Goal: Transaction & Acquisition: Book appointment/travel/reservation

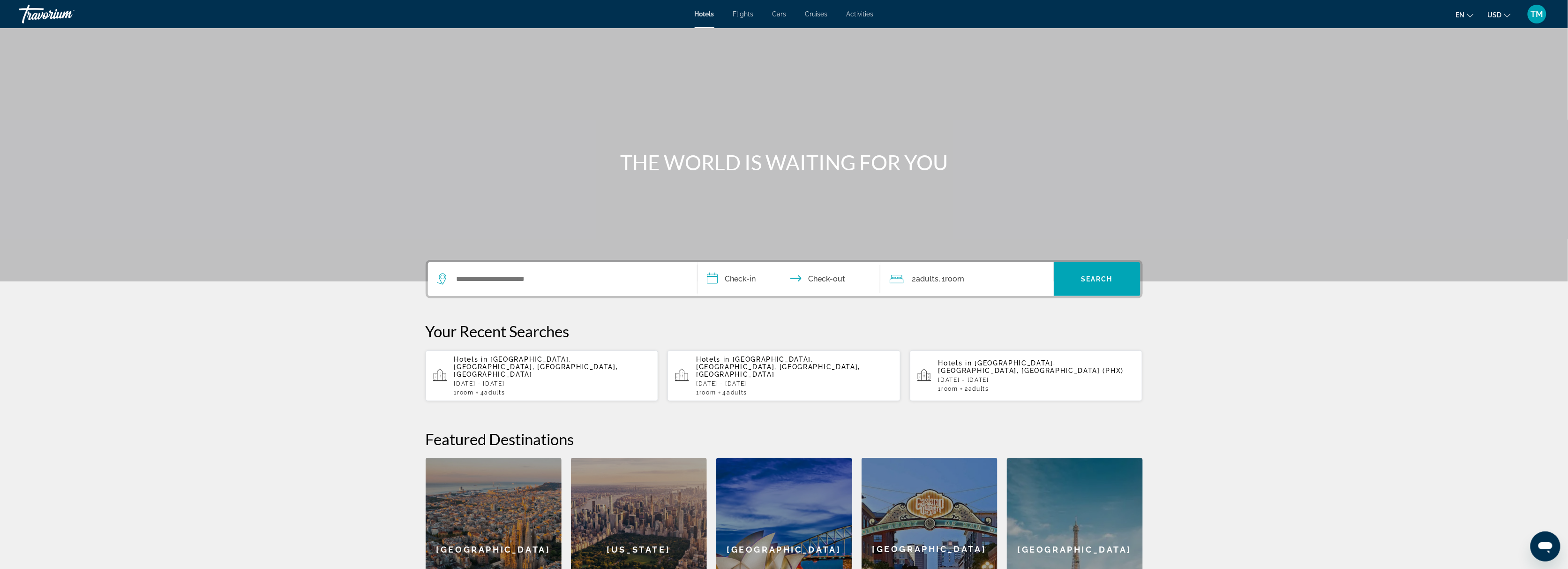
click at [548, 358] on span "[GEOGRAPHIC_DATA], [GEOGRAPHIC_DATA], [GEOGRAPHIC_DATA], [GEOGRAPHIC_DATA]" at bounding box center [536, 367] width 164 height 22
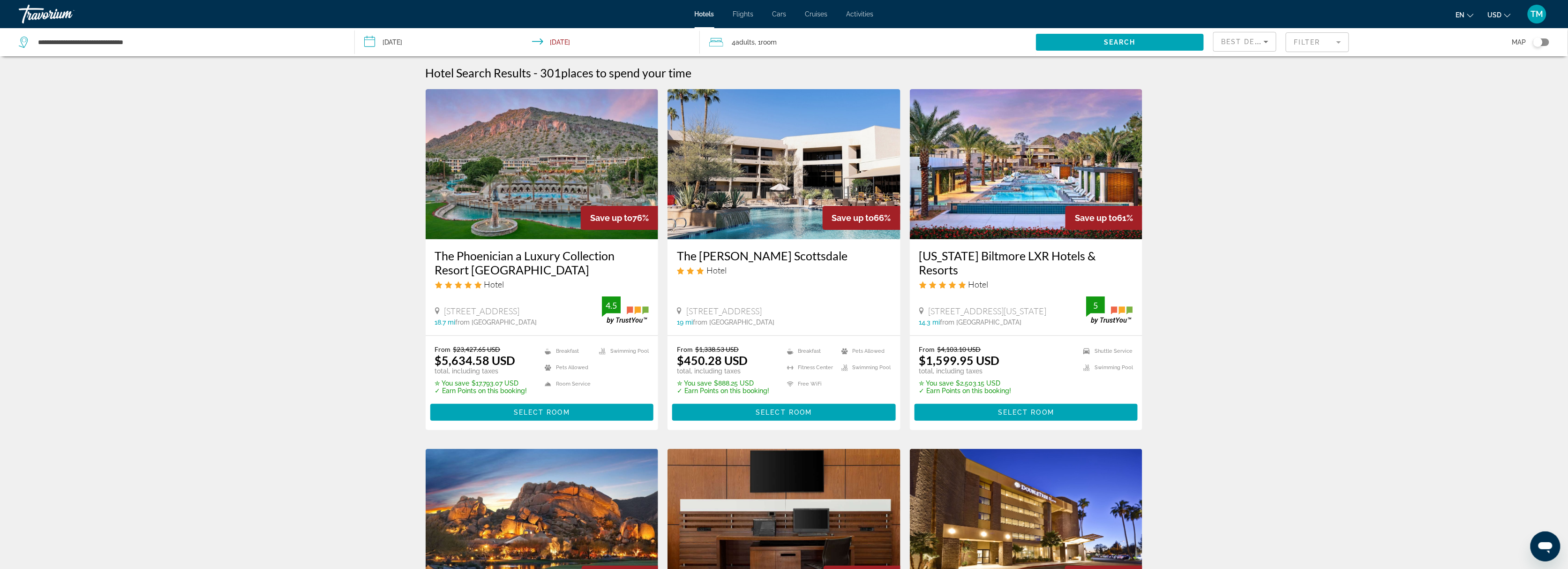
click at [1338, 35] on mat-form-field "Filter" at bounding box center [1317, 42] width 63 height 20
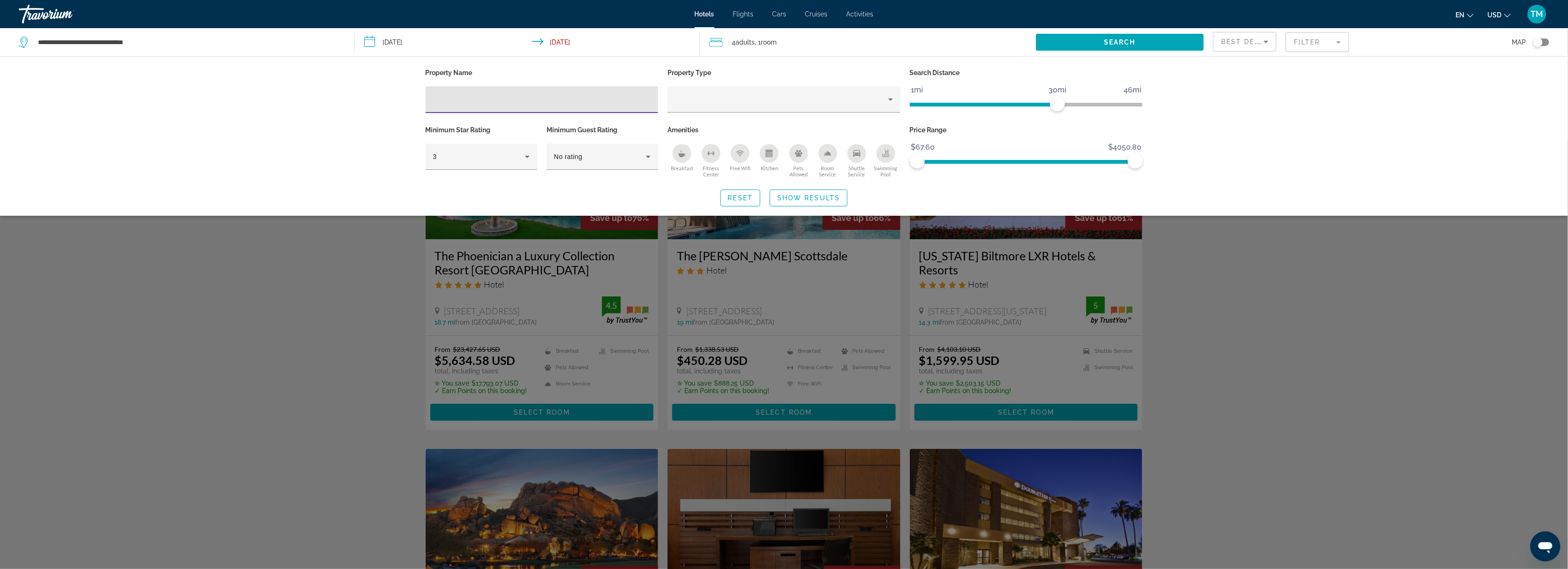
click at [496, 103] on input "Hotel Filters" at bounding box center [542, 100] width 218 height 11
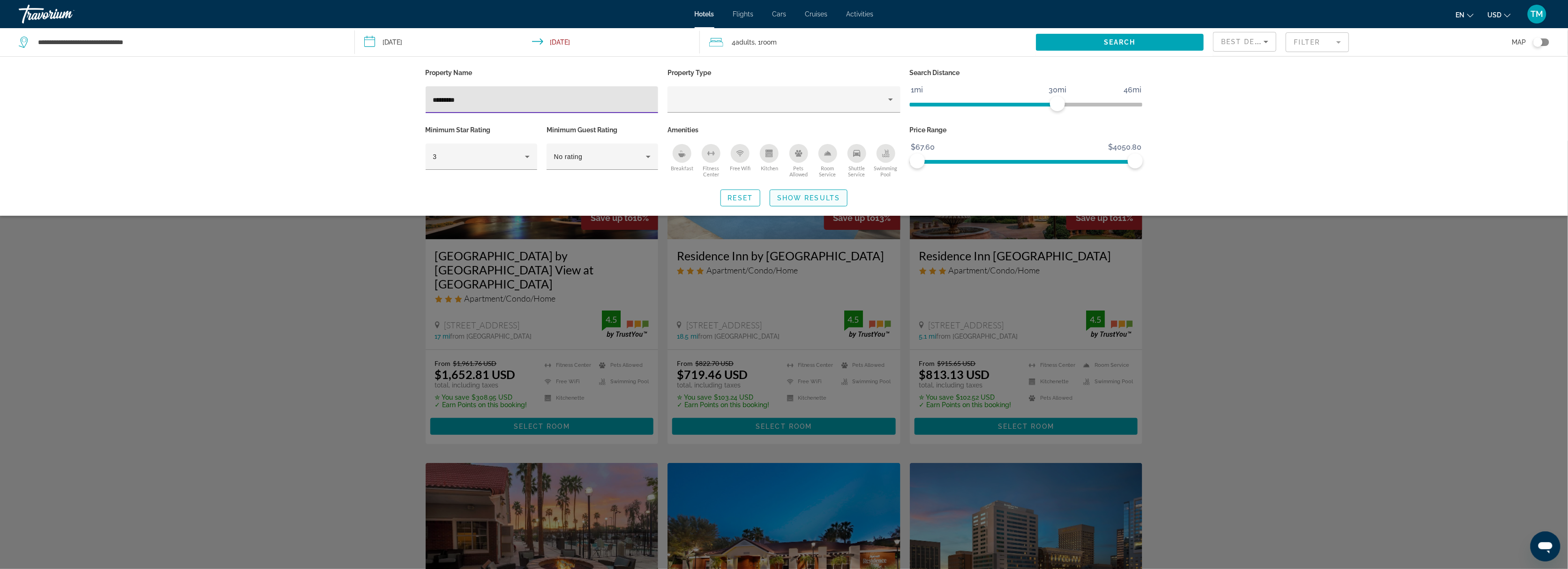
type input "*********"
click at [819, 201] on span "Search widget" at bounding box center [809, 198] width 77 height 22
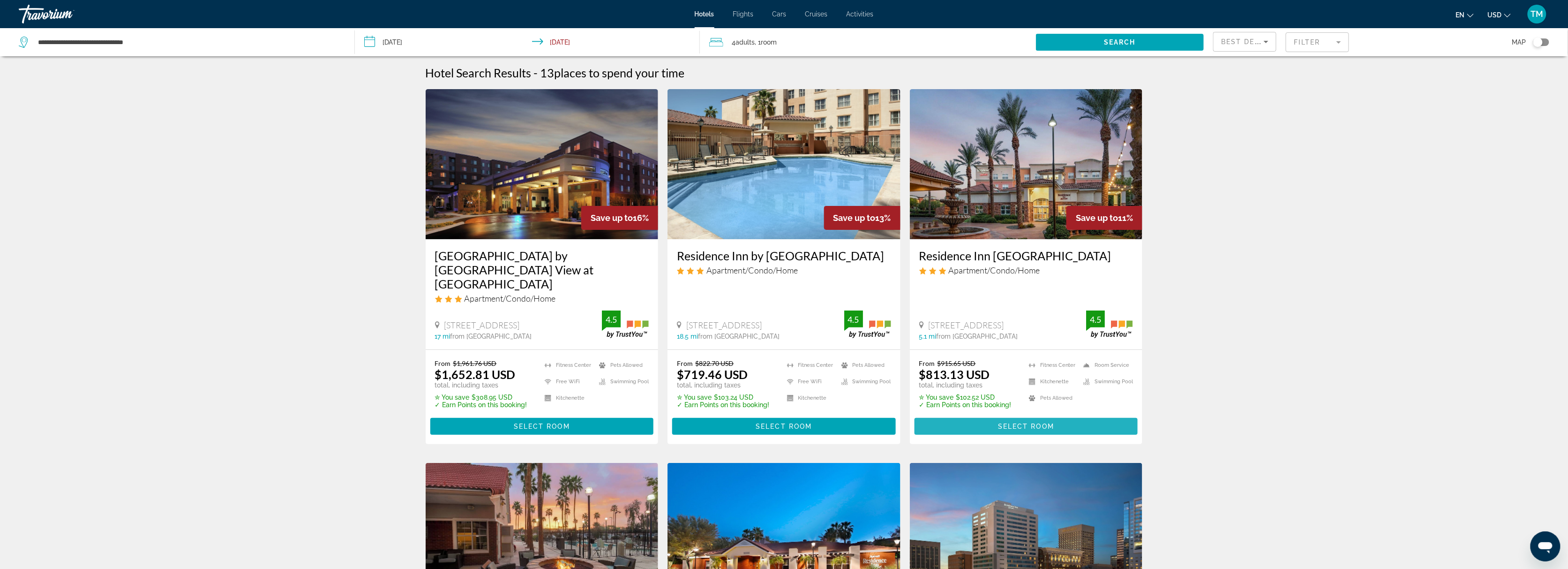
drag, startPoint x: 1065, startPoint y: 409, endPoint x: 1070, endPoint y: 406, distance: 5.8
click at [1065, 415] on span "Main content" at bounding box center [1026, 426] width 223 height 22
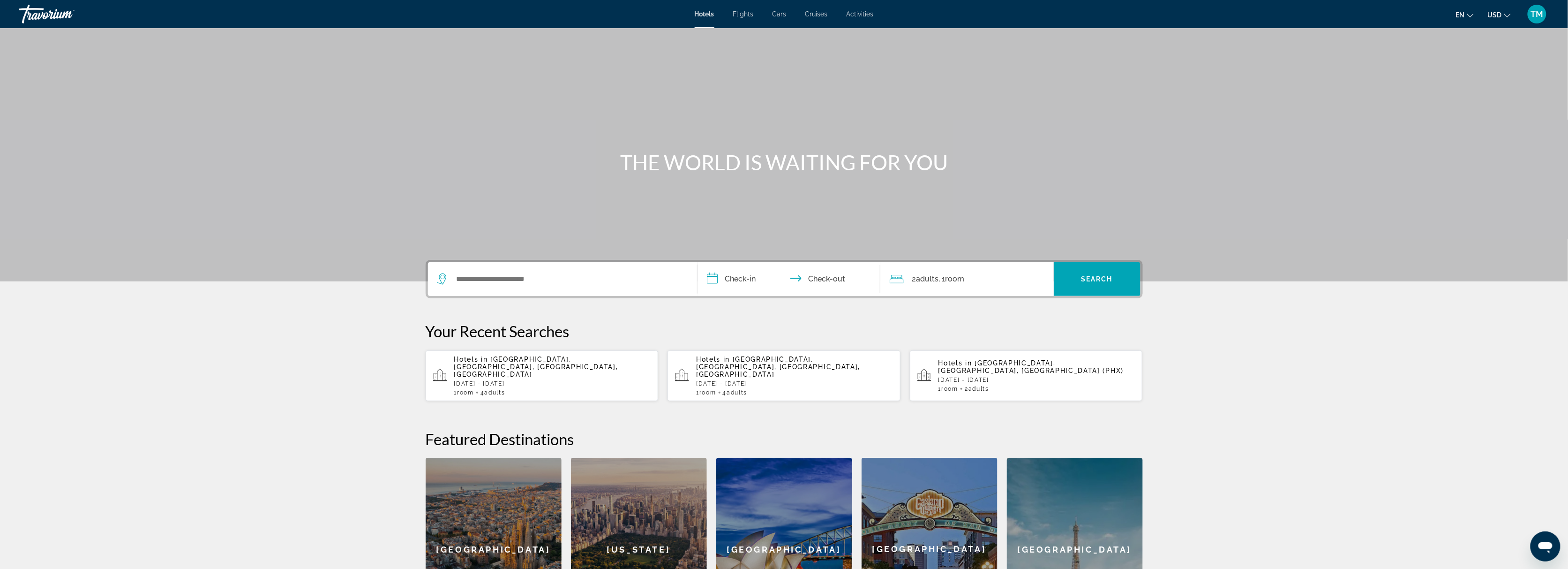
click at [775, 380] on p "[DATE] - [DATE]" at bounding box center [795, 383] width 197 height 7
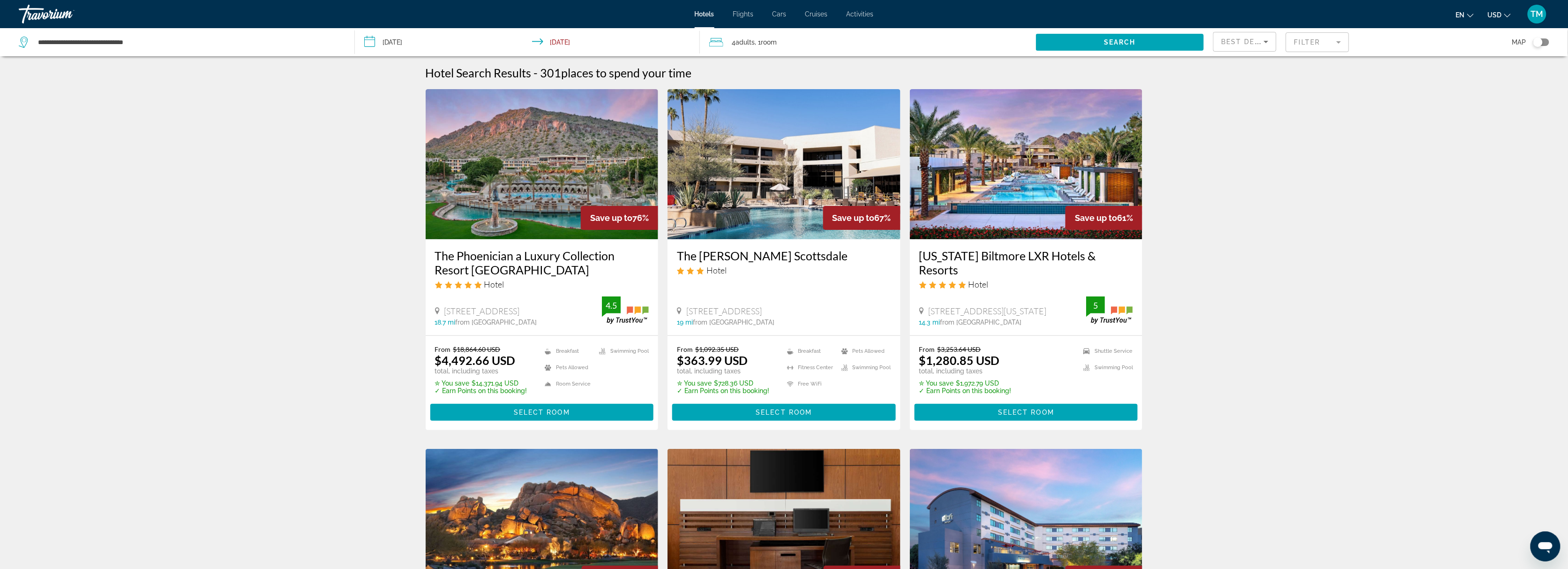
click at [1314, 40] on mat-form-field "Filter" at bounding box center [1317, 42] width 63 height 20
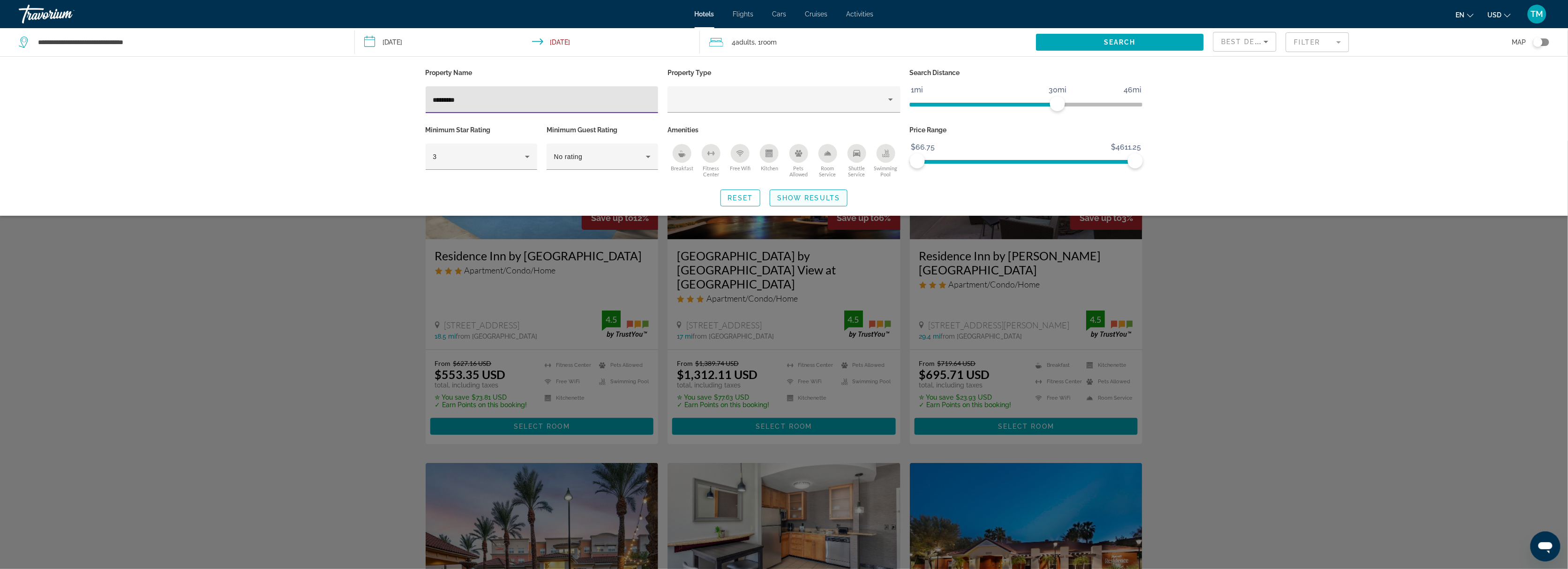
type input "*********"
click at [801, 198] on span "Show Results" at bounding box center [809, 198] width 63 height 7
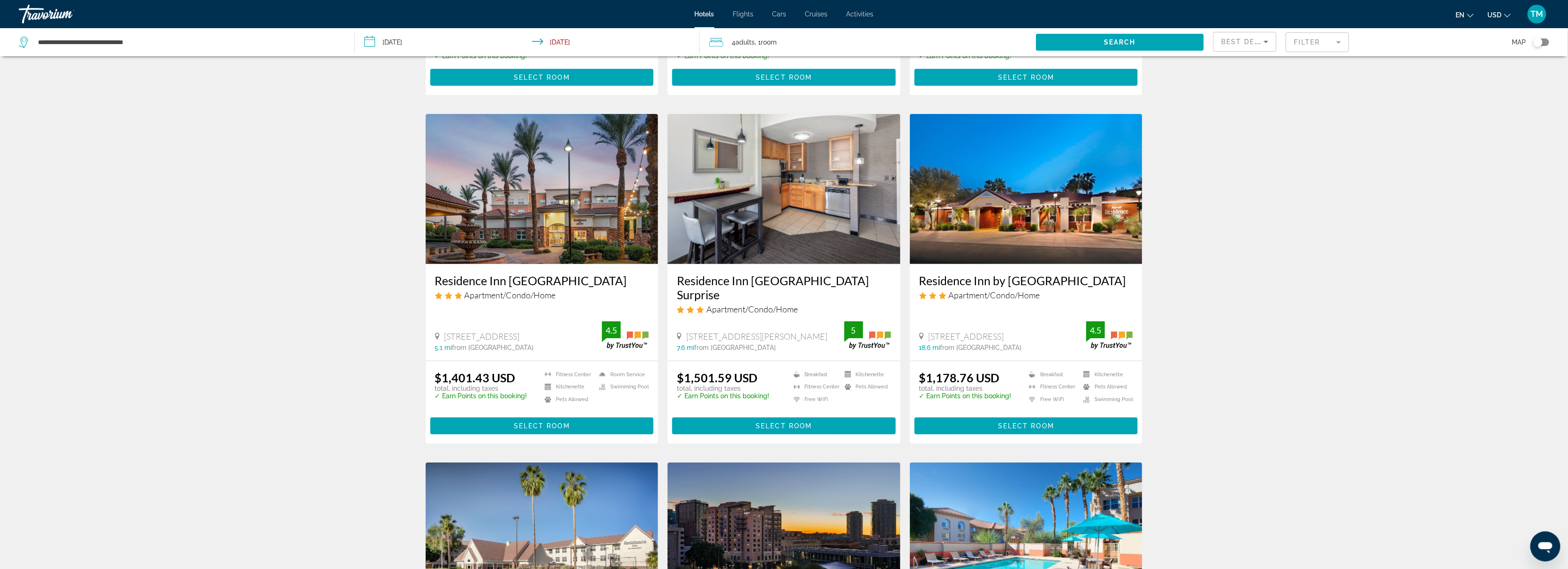
scroll to position [469, 0]
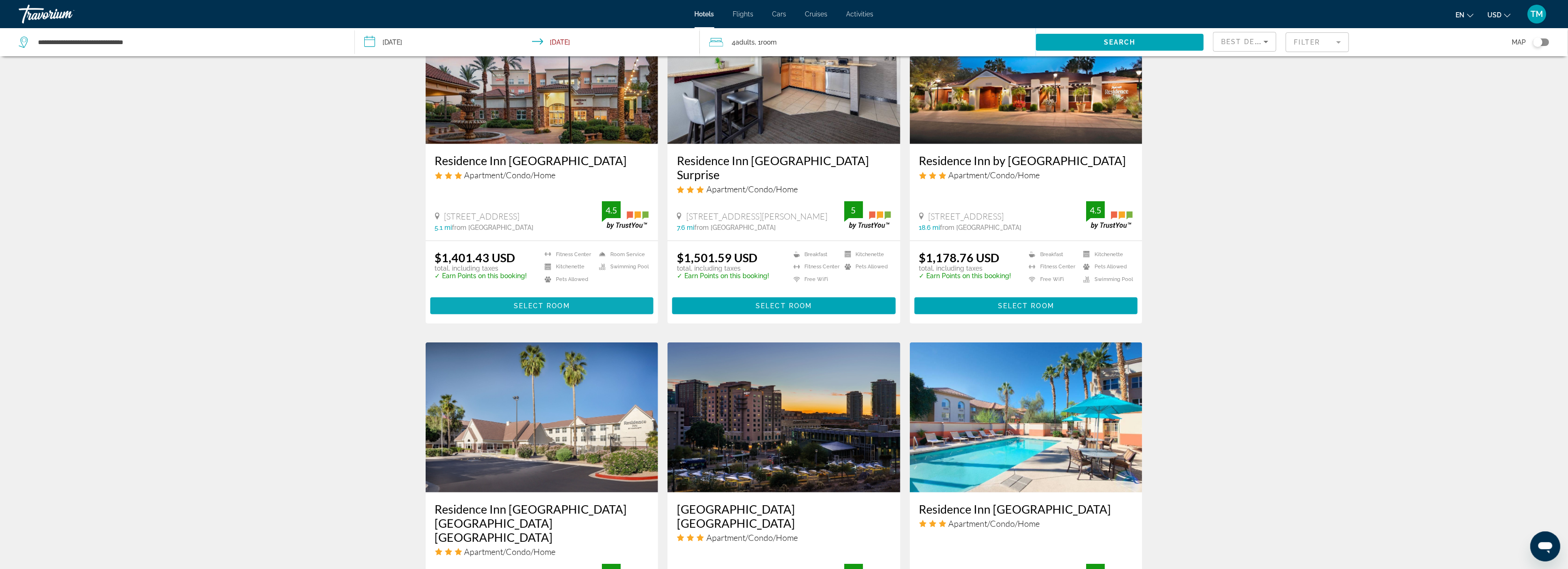
click at [543, 302] on span "Select Room" at bounding box center [541, 306] width 56 height 7
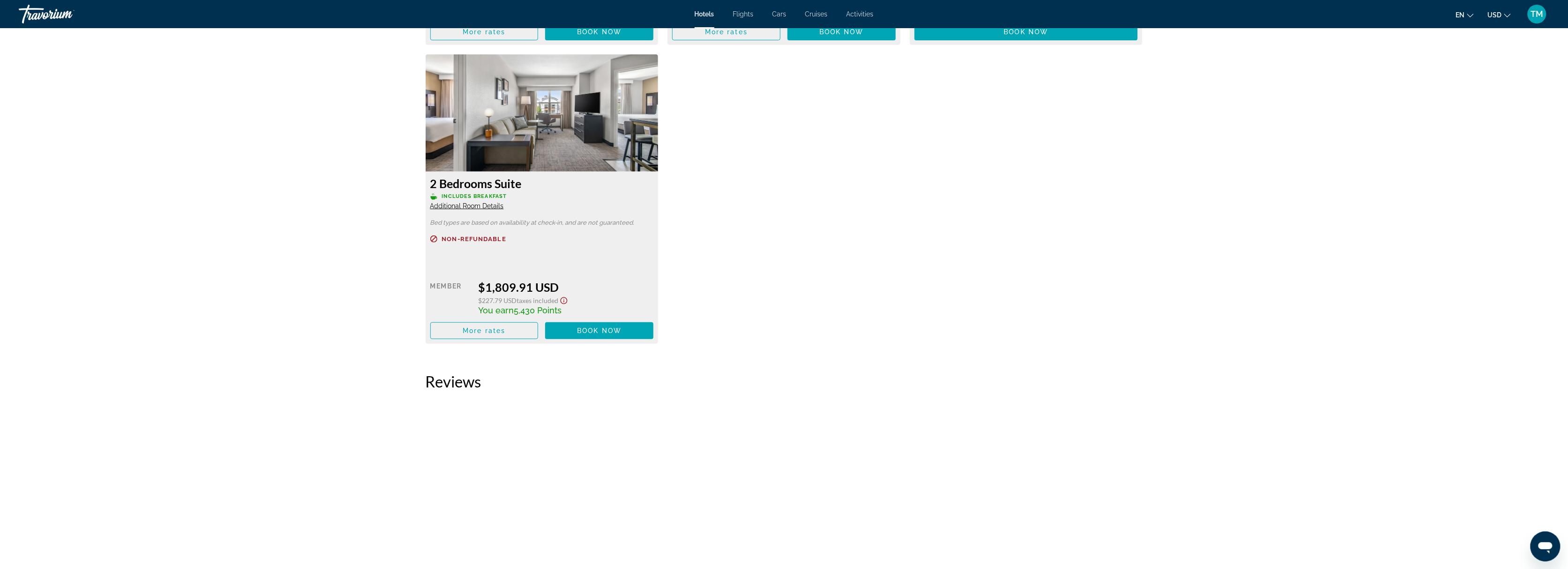
scroll to position [2498, 0]
click at [477, 334] on span "More rates" at bounding box center [484, 330] width 43 height 7
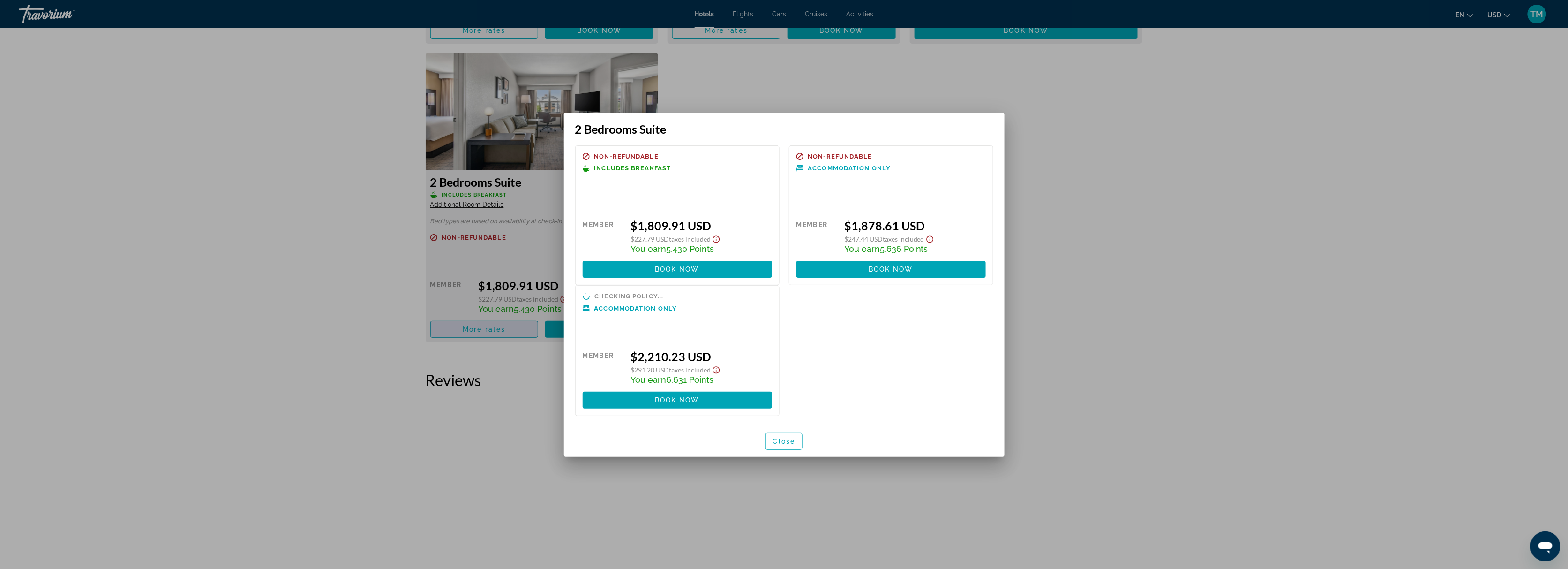
scroll to position [0, 0]
drag, startPoint x: 1499, startPoint y: 313, endPoint x: 1518, endPoint y: 282, distance: 36.4
click at [1501, 311] on div at bounding box center [784, 284] width 1568 height 569
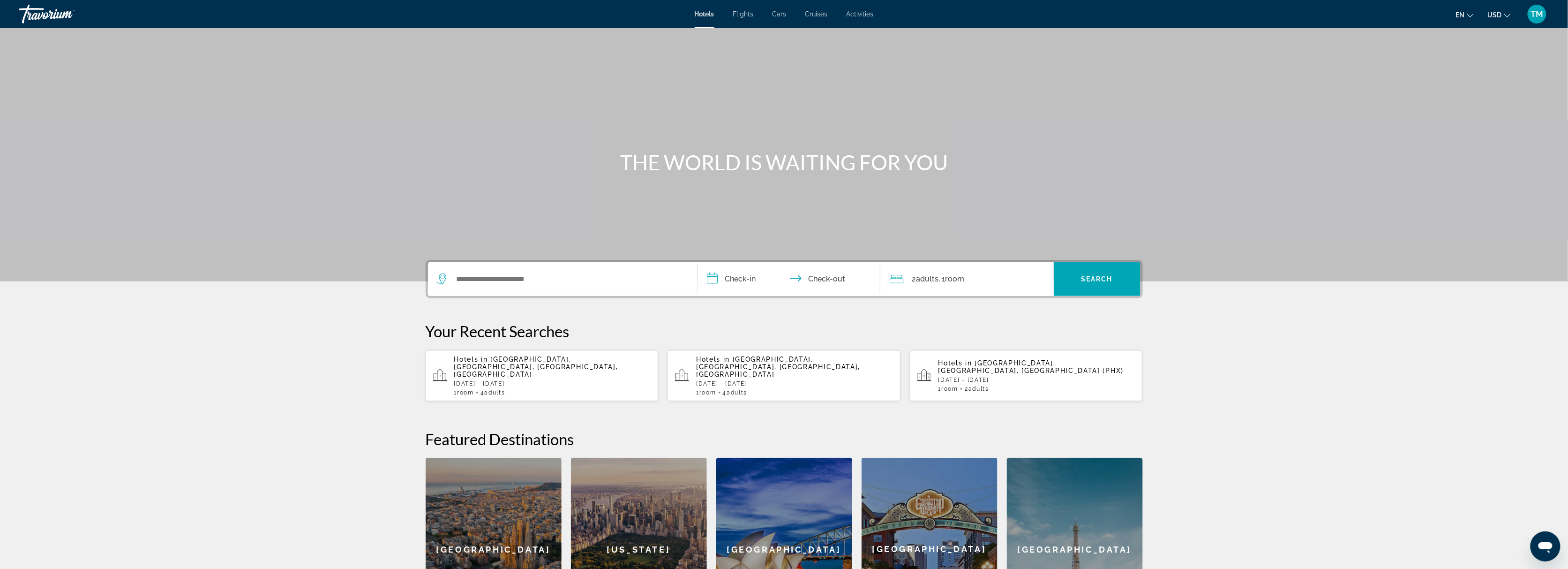
drag, startPoint x: 569, startPoint y: 370, endPoint x: 560, endPoint y: 370, distance: 9.0
click at [560, 380] on p "[DATE] - [DATE]" at bounding box center [553, 383] width 197 height 7
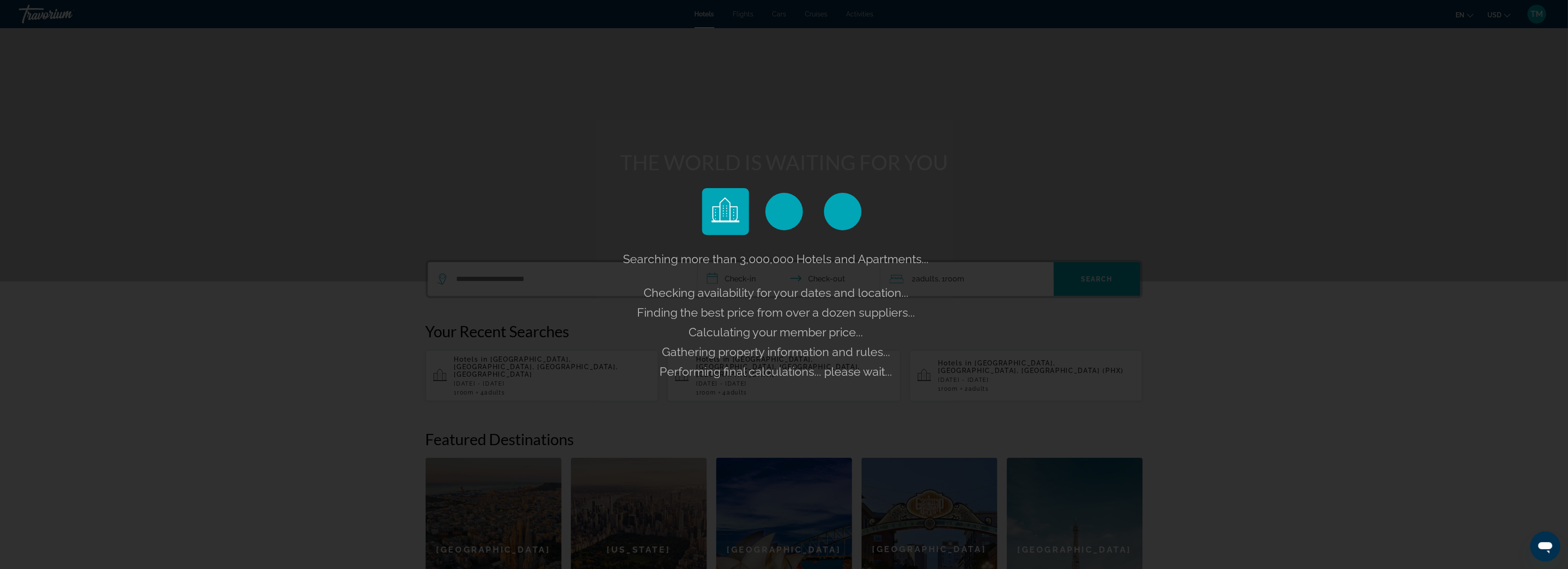
click at [1364, 365] on div "Searching more than 3,000,000 Hotels and Apartments... Checking availability fo…" at bounding box center [784, 284] width 1568 height 569
